Goal: Navigation & Orientation: Understand site structure

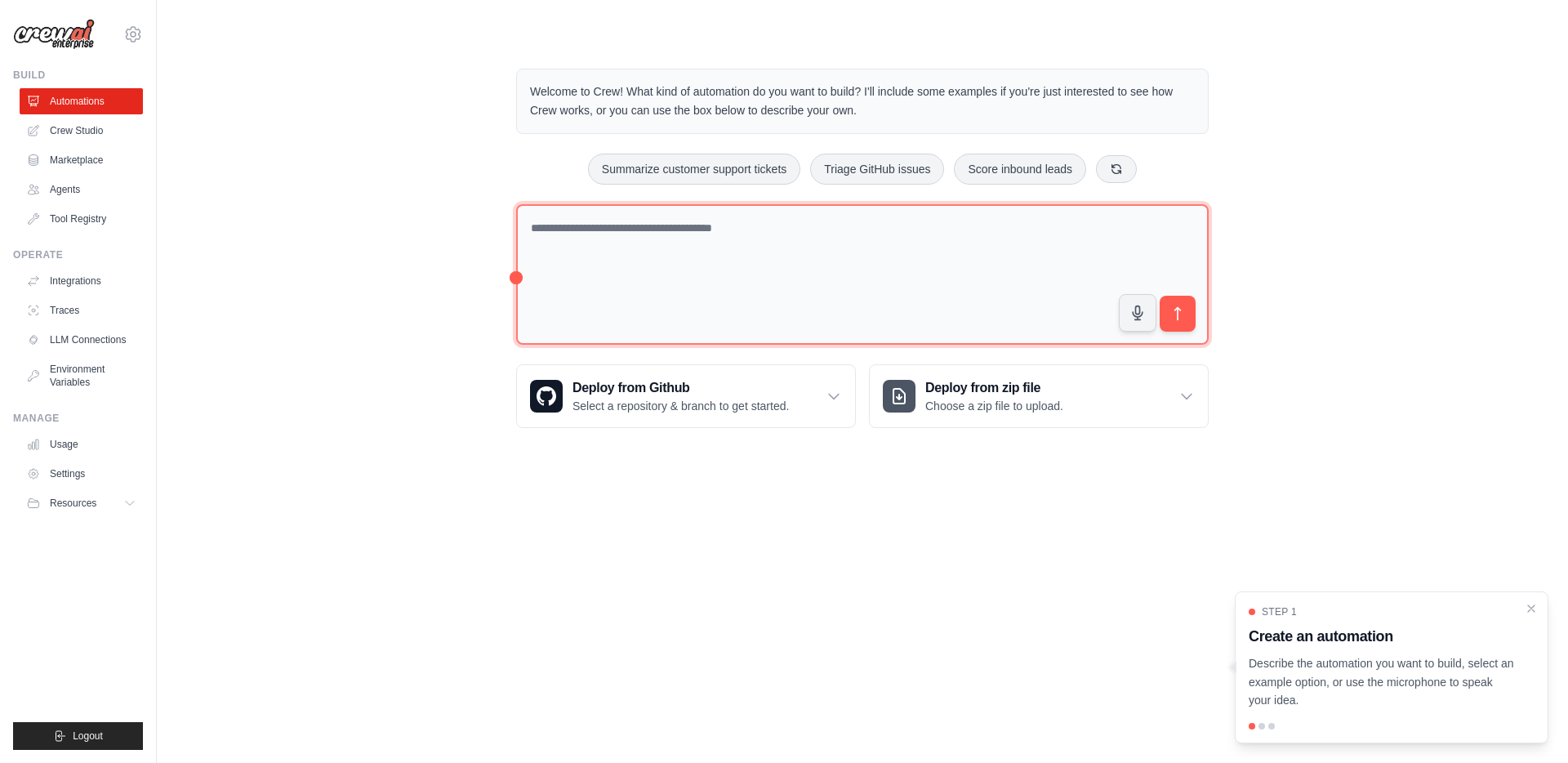
click at [791, 226] on textarea at bounding box center [863, 274] width 693 height 141
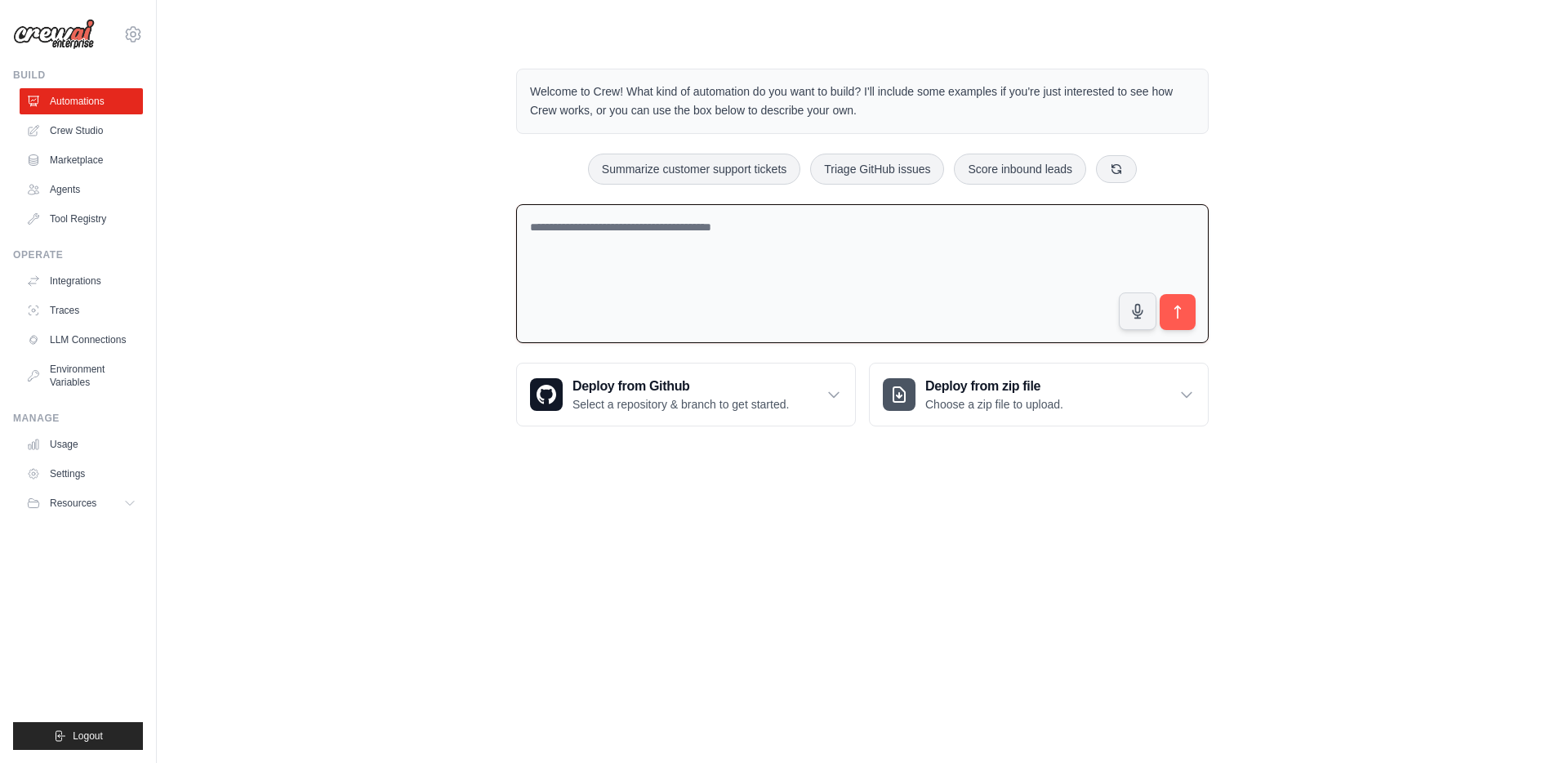
drag, startPoint x: 663, startPoint y: 229, endPoint x: 796, endPoint y: 235, distance: 133.1
click at [796, 235] on textarea at bounding box center [863, 274] width 693 height 140
click at [74, 102] on link "Automations" at bounding box center [83, 101] width 124 height 26
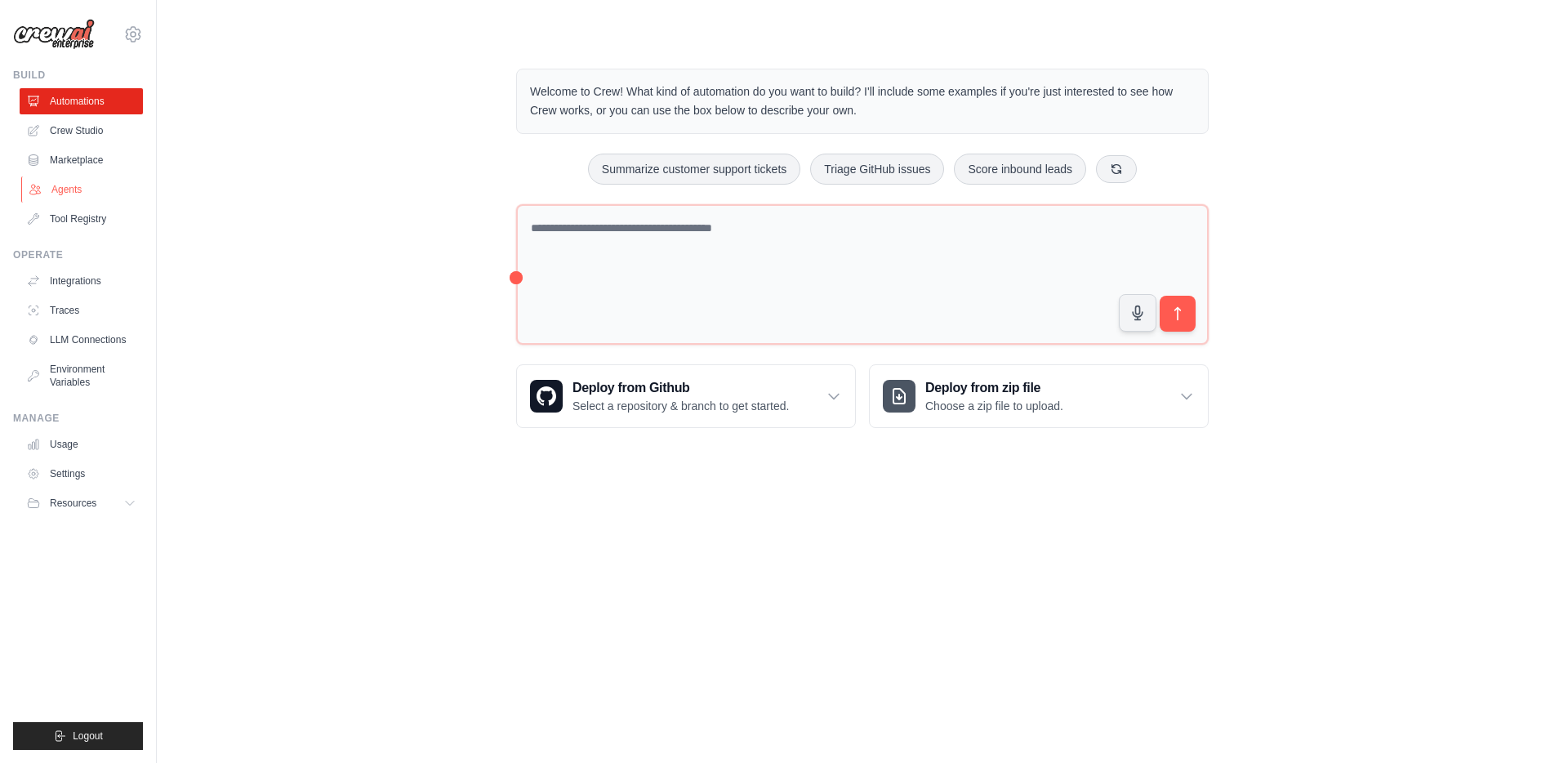
click at [72, 190] on link "Agents" at bounding box center [83, 189] width 124 height 26
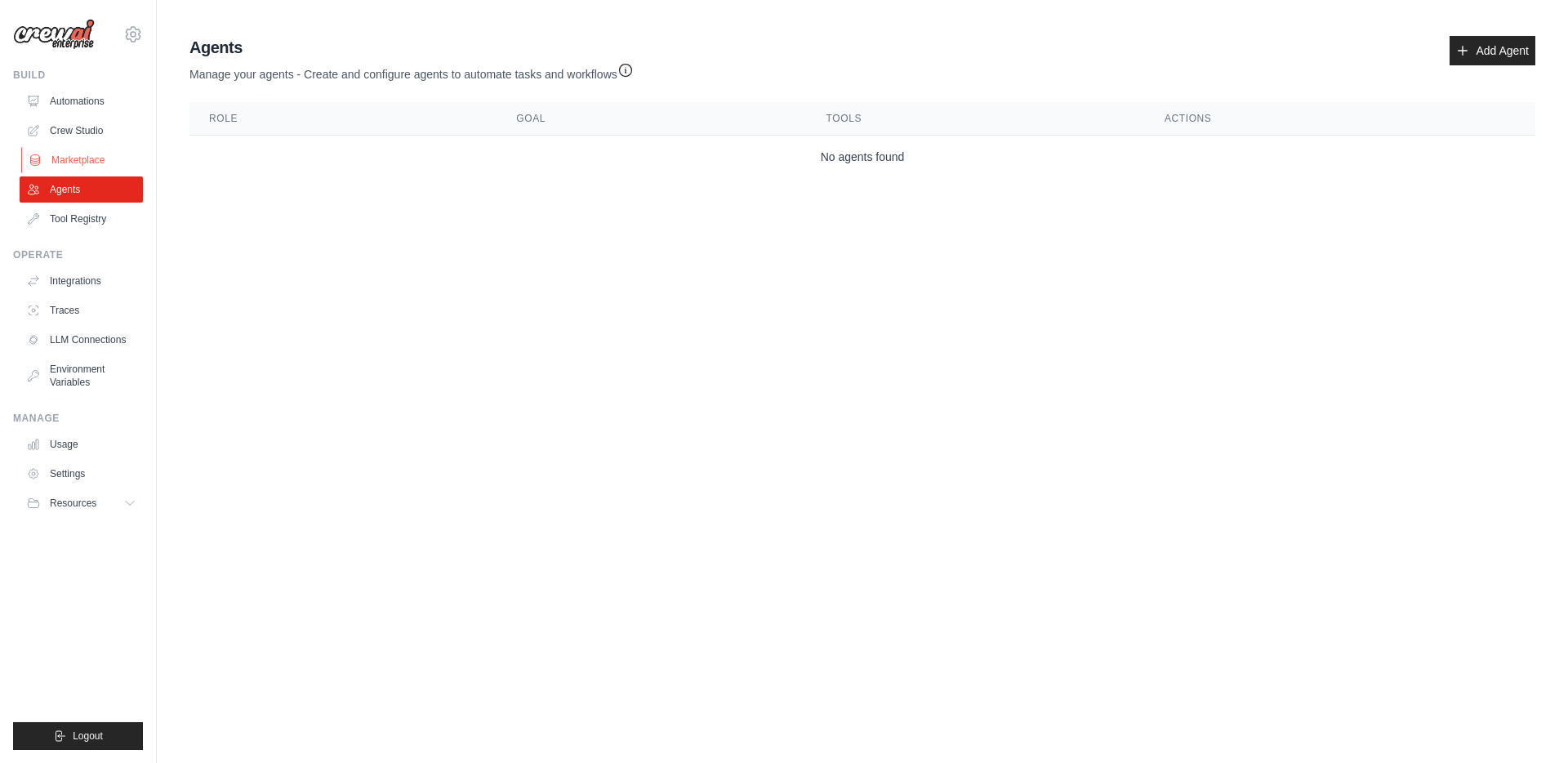
click at [89, 155] on link "Marketplace" at bounding box center [83, 160] width 124 height 26
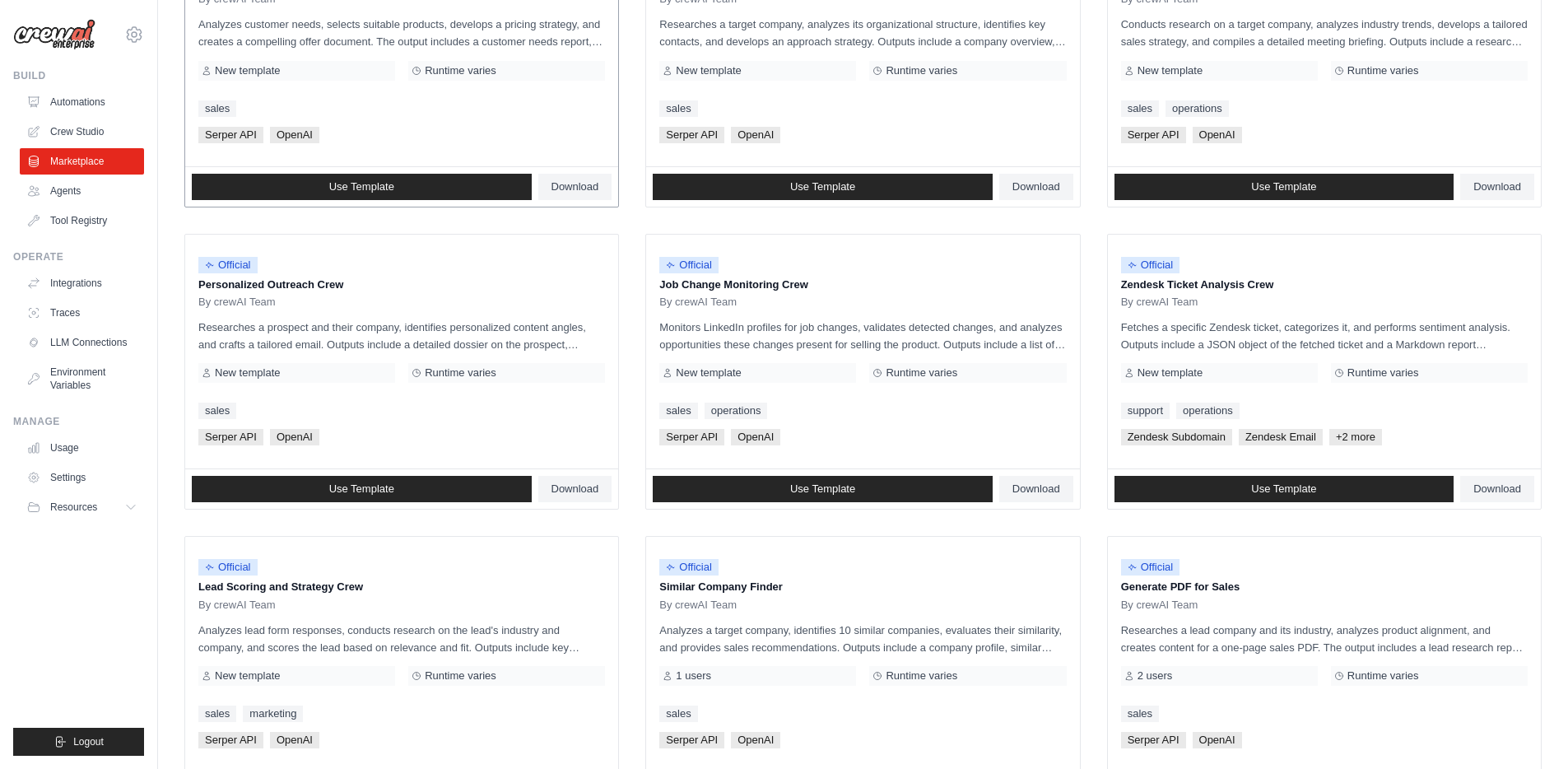
scroll to position [756, 0]
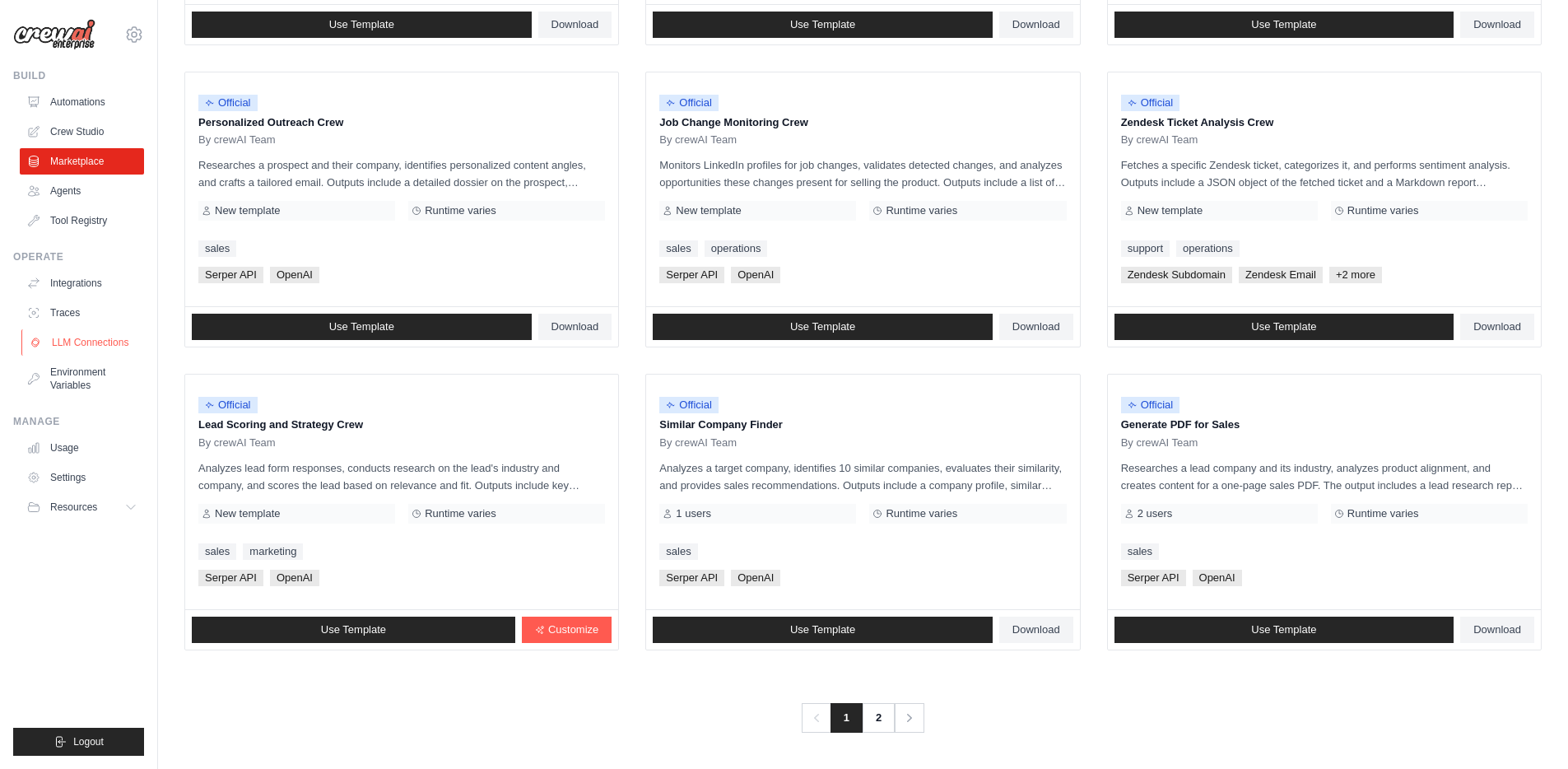
click at [89, 341] on link "LLM Connections" at bounding box center [83, 342] width 125 height 26
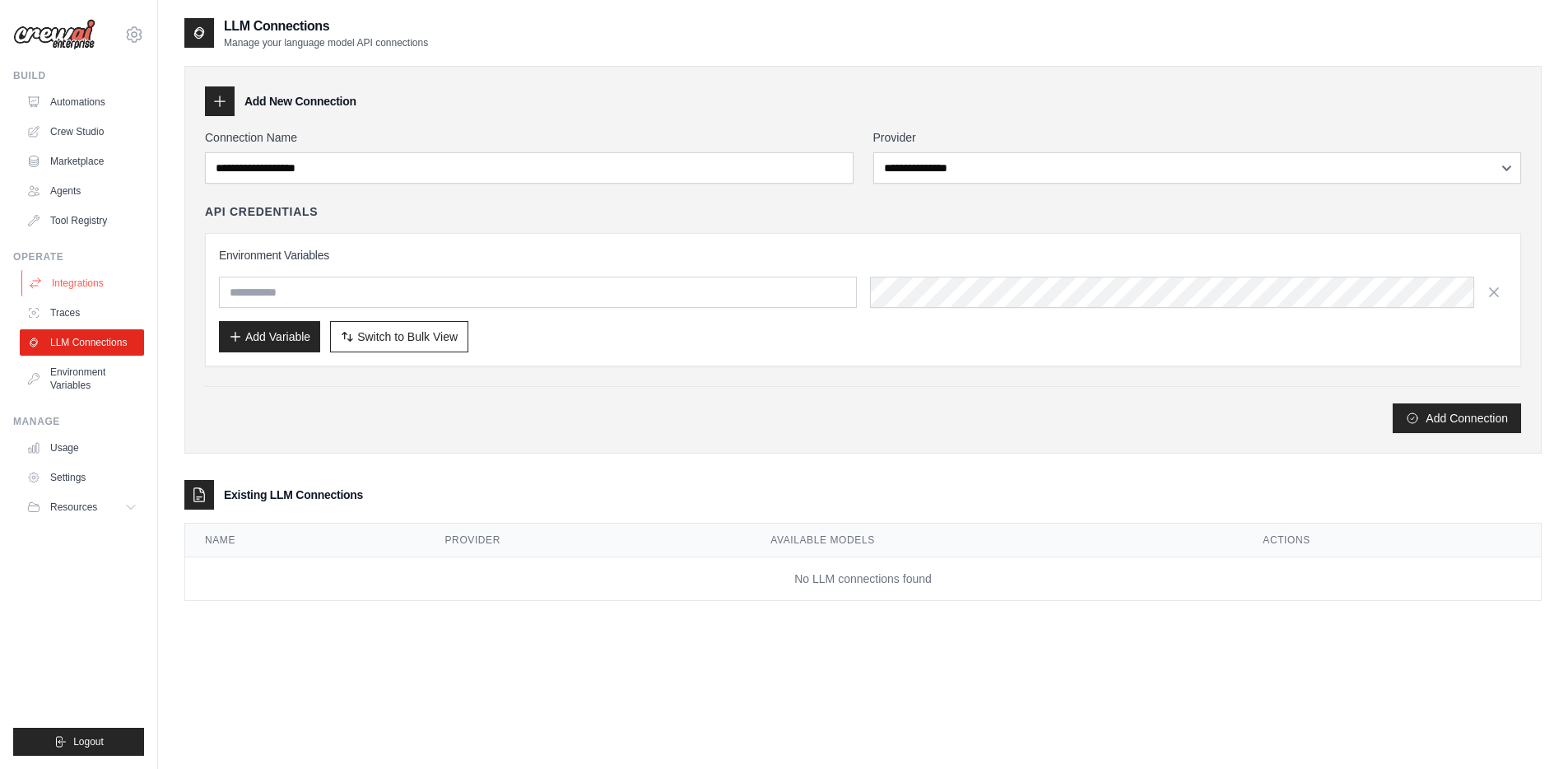
click at [82, 287] on link "Integrations" at bounding box center [83, 282] width 125 height 26
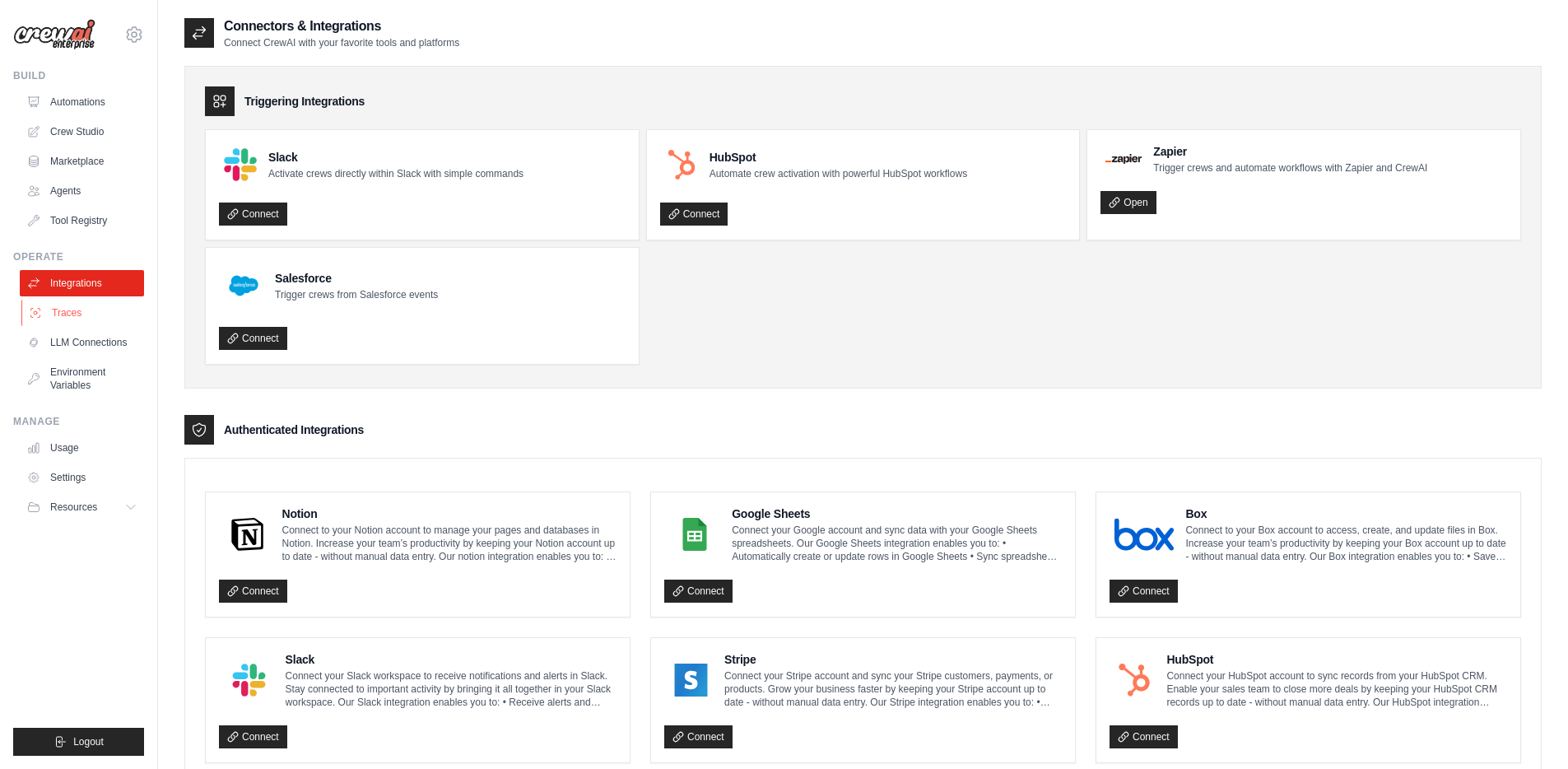
click at [77, 309] on link "Traces" at bounding box center [83, 313] width 125 height 26
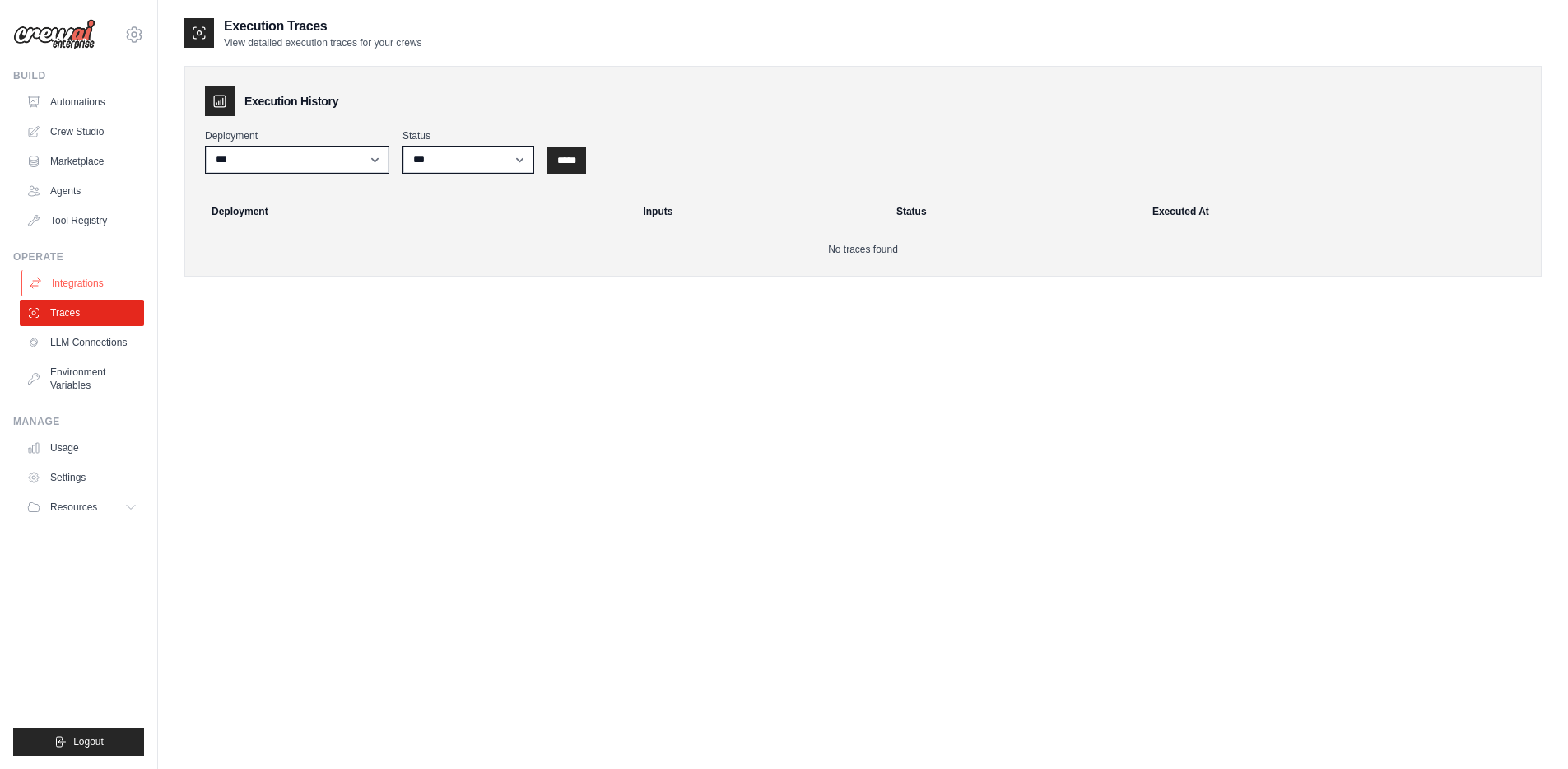
click at [82, 287] on link "Integrations" at bounding box center [83, 282] width 125 height 26
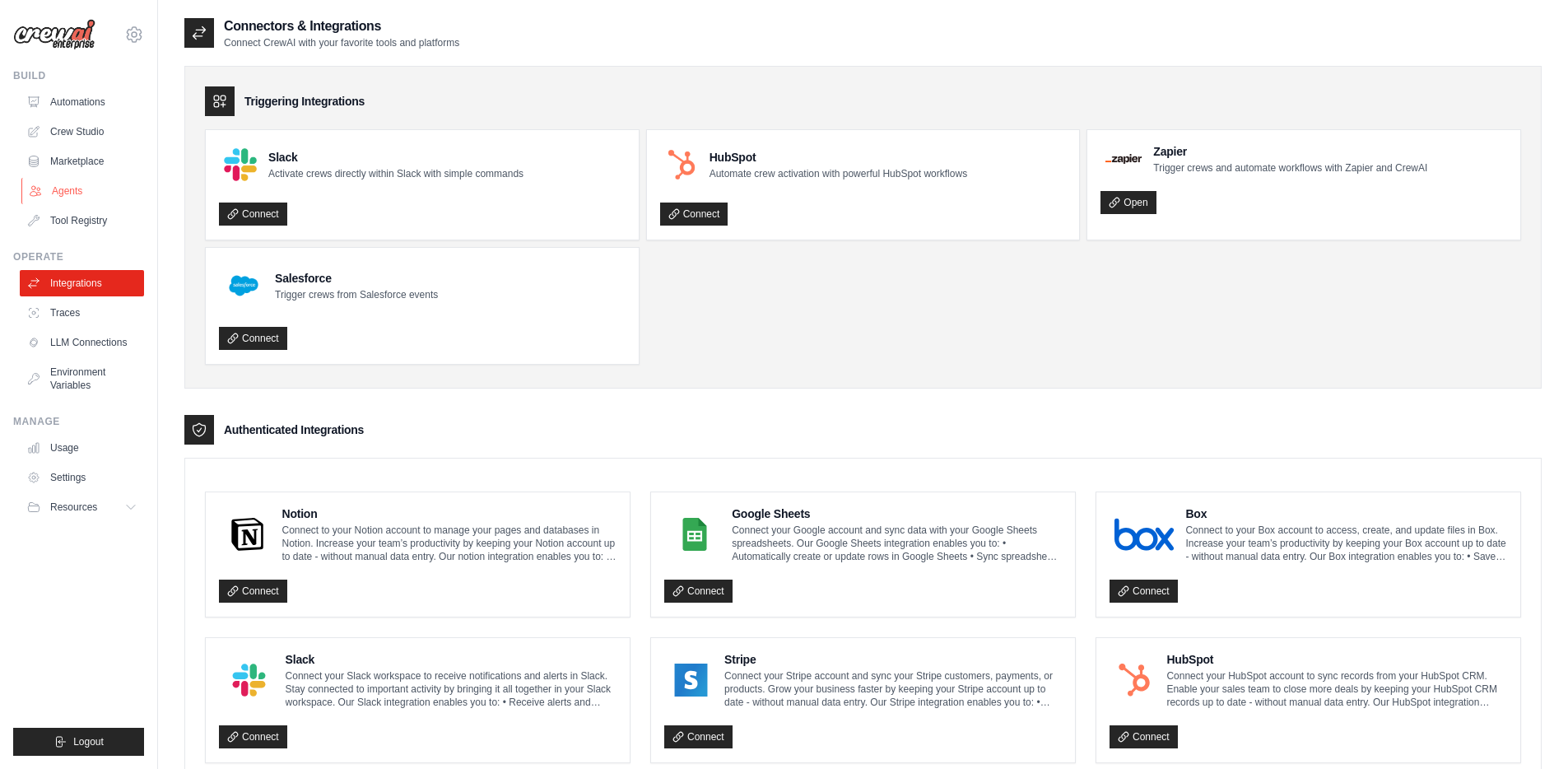
click at [83, 190] on link "Agents" at bounding box center [83, 190] width 125 height 26
